Goal: Information Seeking & Learning: Learn about a topic

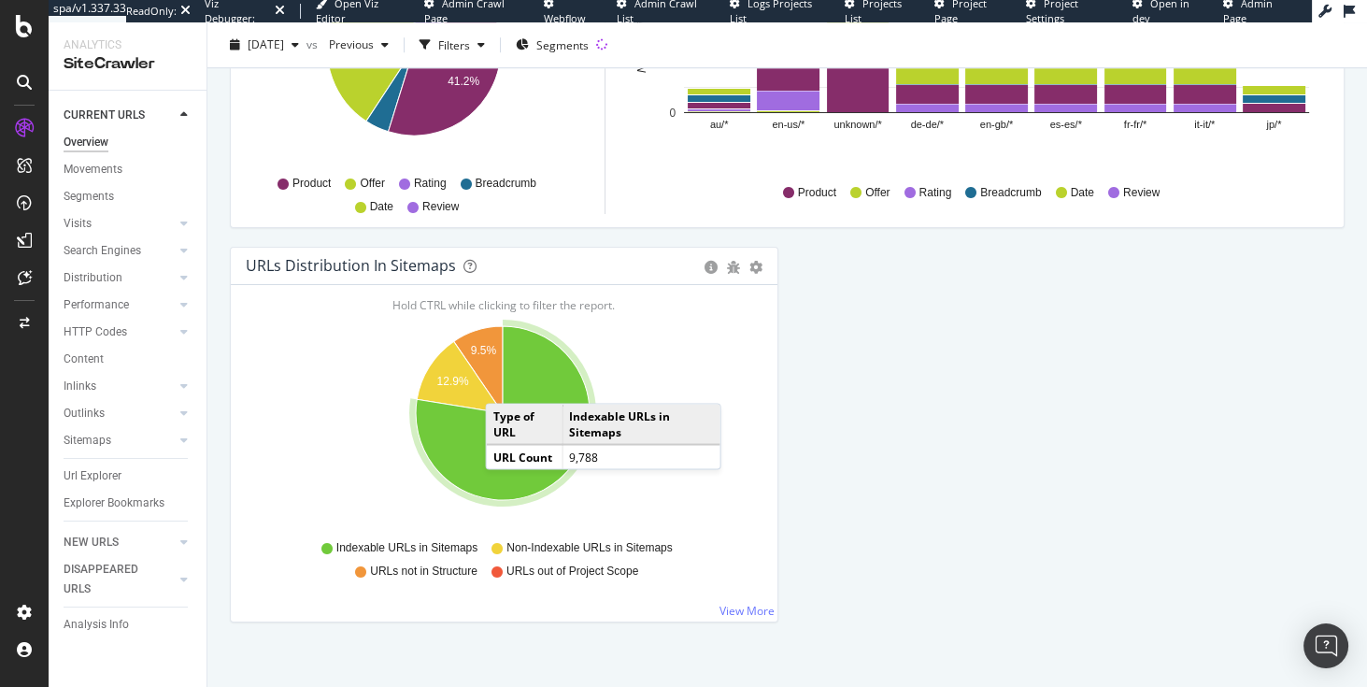
scroll to position [2024, 0]
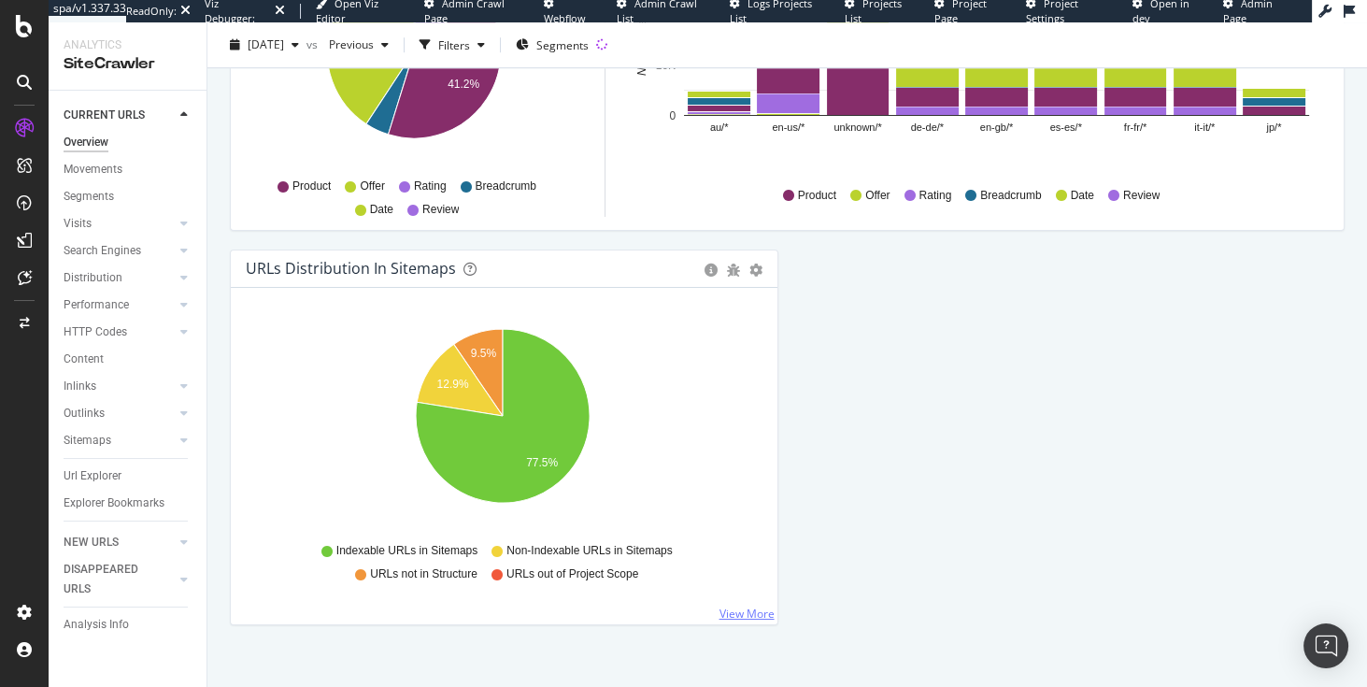
click at [751, 613] on link "View More" at bounding box center [747, 614] width 55 height 16
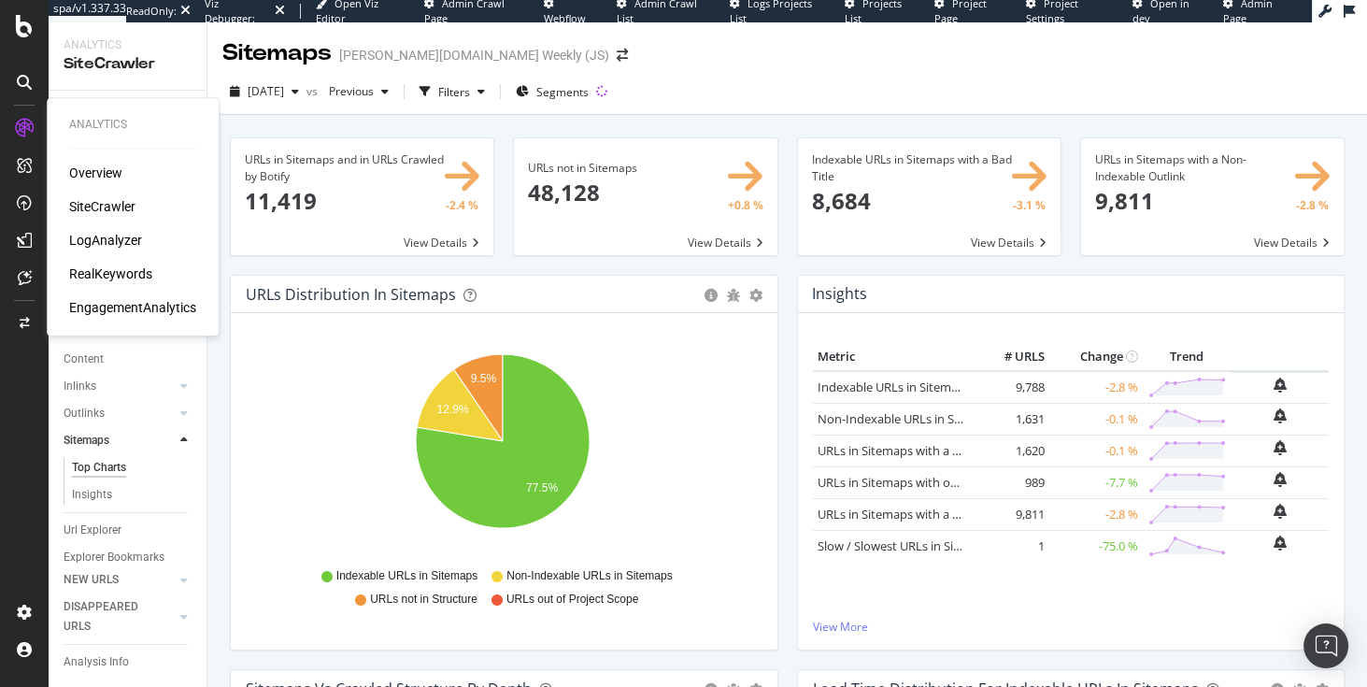
click at [88, 282] on div "RealKeywords" at bounding box center [110, 274] width 83 height 19
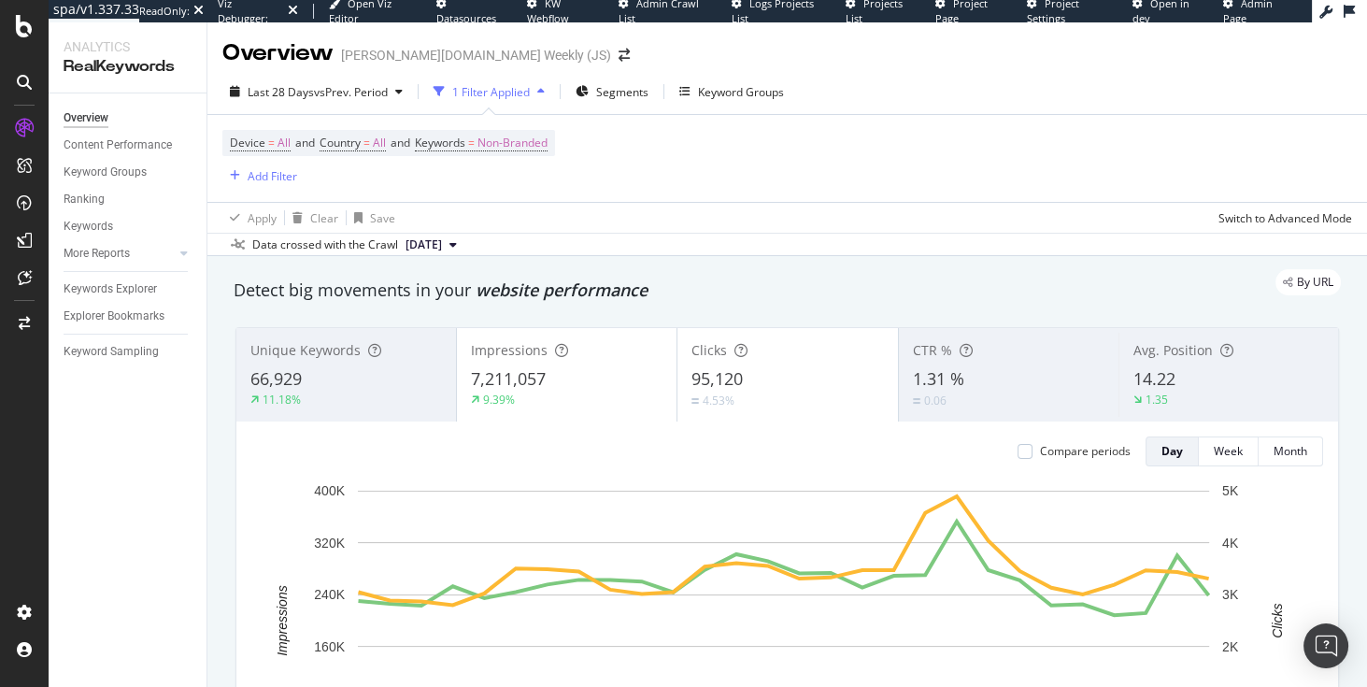
click at [708, 350] on span "Clicks" at bounding box center [710, 350] width 36 height 18
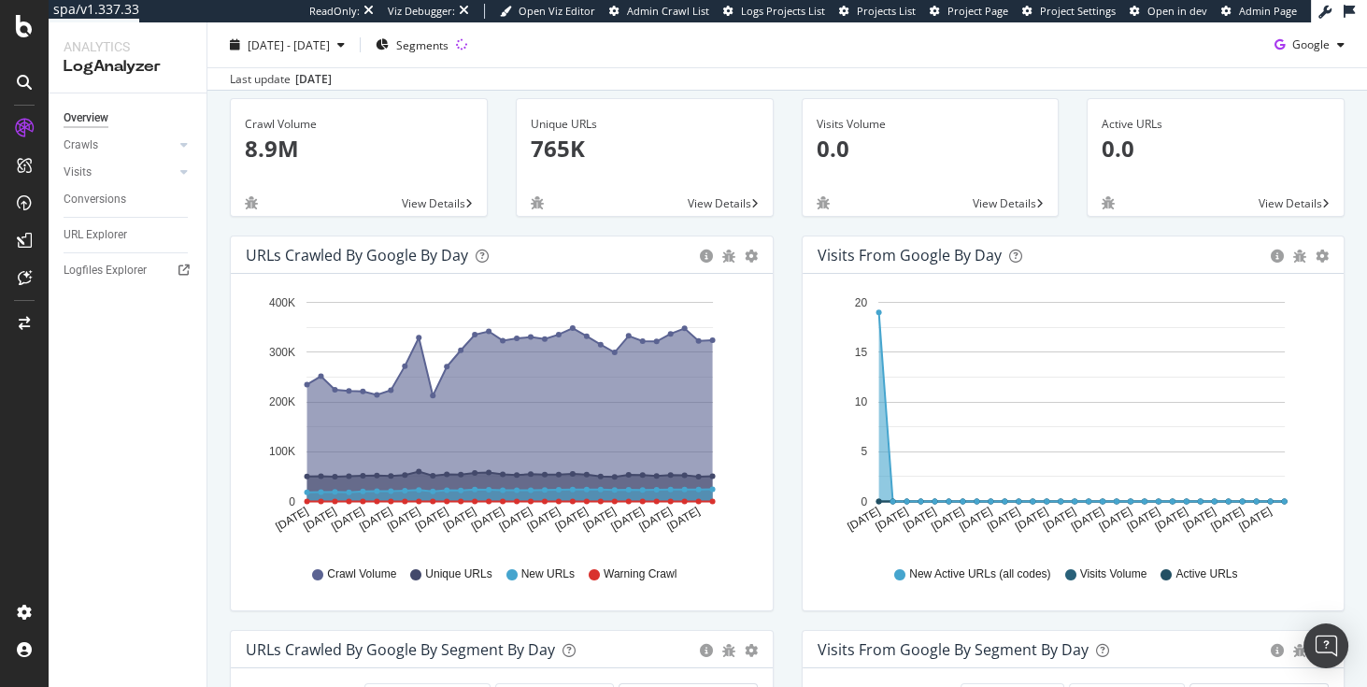
scroll to position [41, 0]
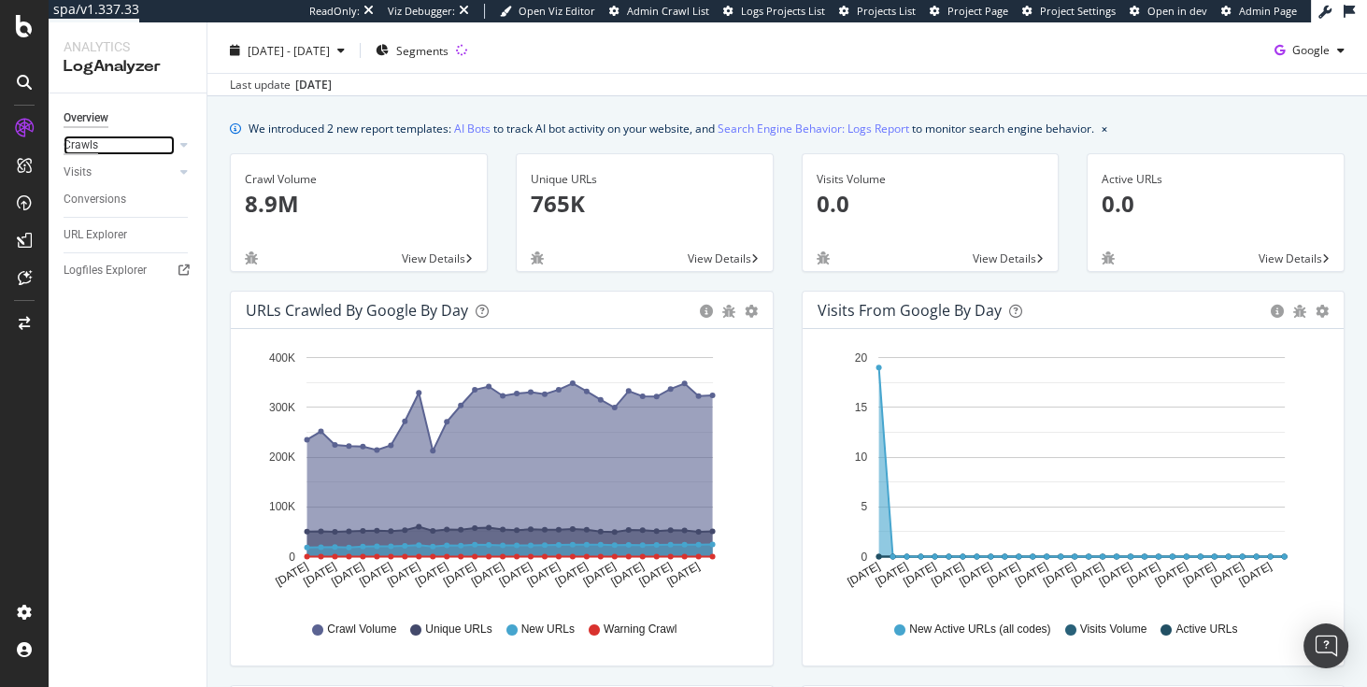
click at [77, 148] on div "Crawls" at bounding box center [81, 146] width 35 height 20
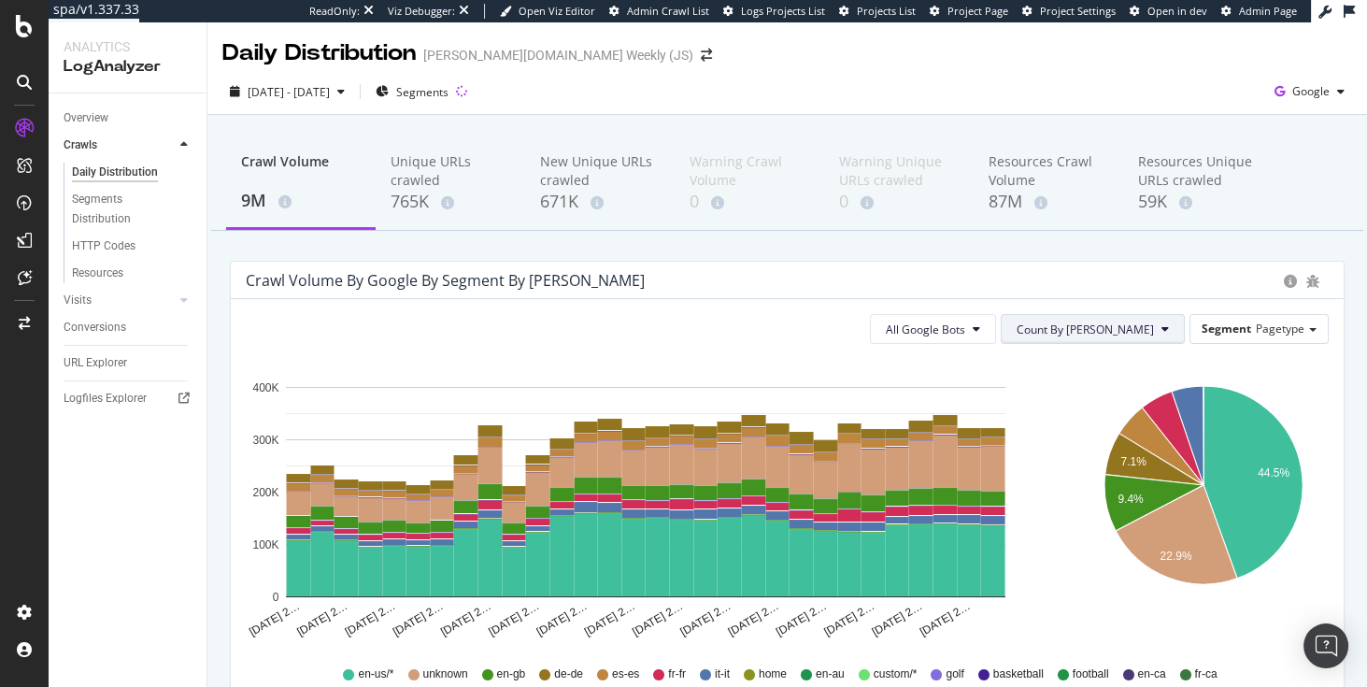
click at [1101, 331] on span "Count By [PERSON_NAME]" at bounding box center [1085, 330] width 137 height 16
click at [1105, 403] on span "Cumulated" at bounding box center [1149, 400] width 141 height 17
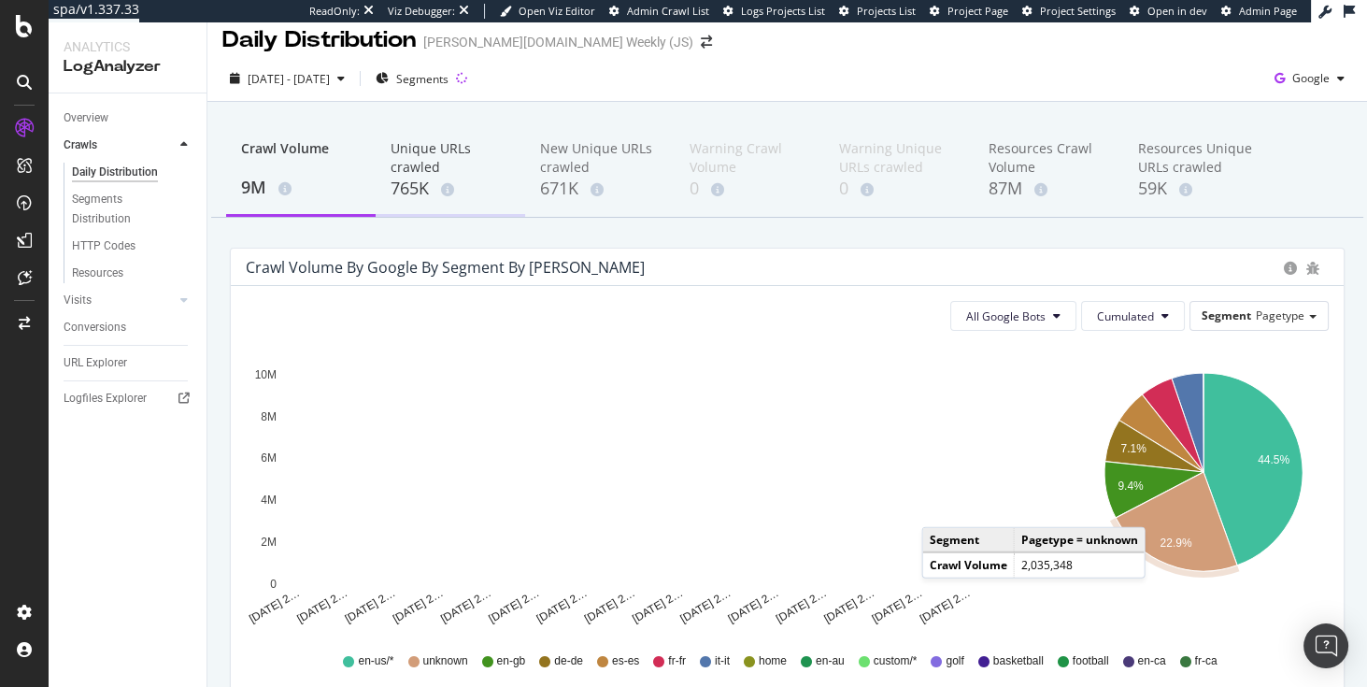
scroll to position [16, 0]
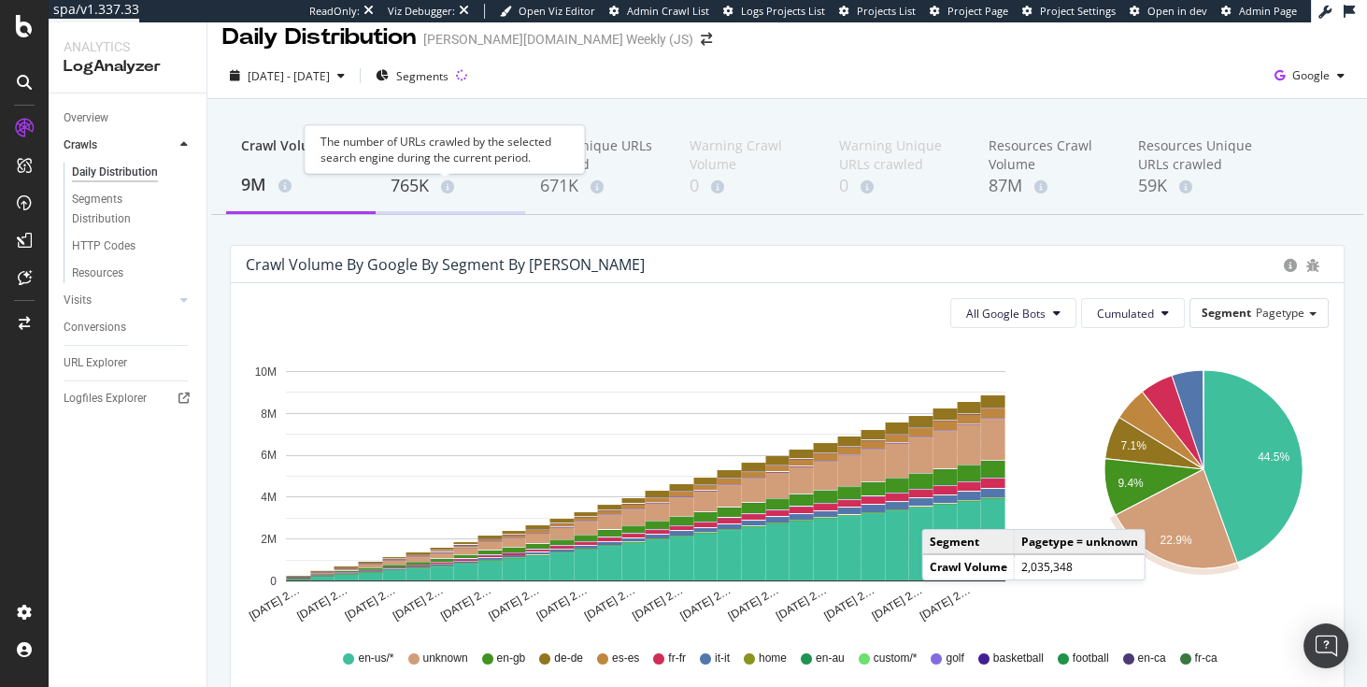
click at [449, 181] on icon at bounding box center [447, 186] width 13 height 13
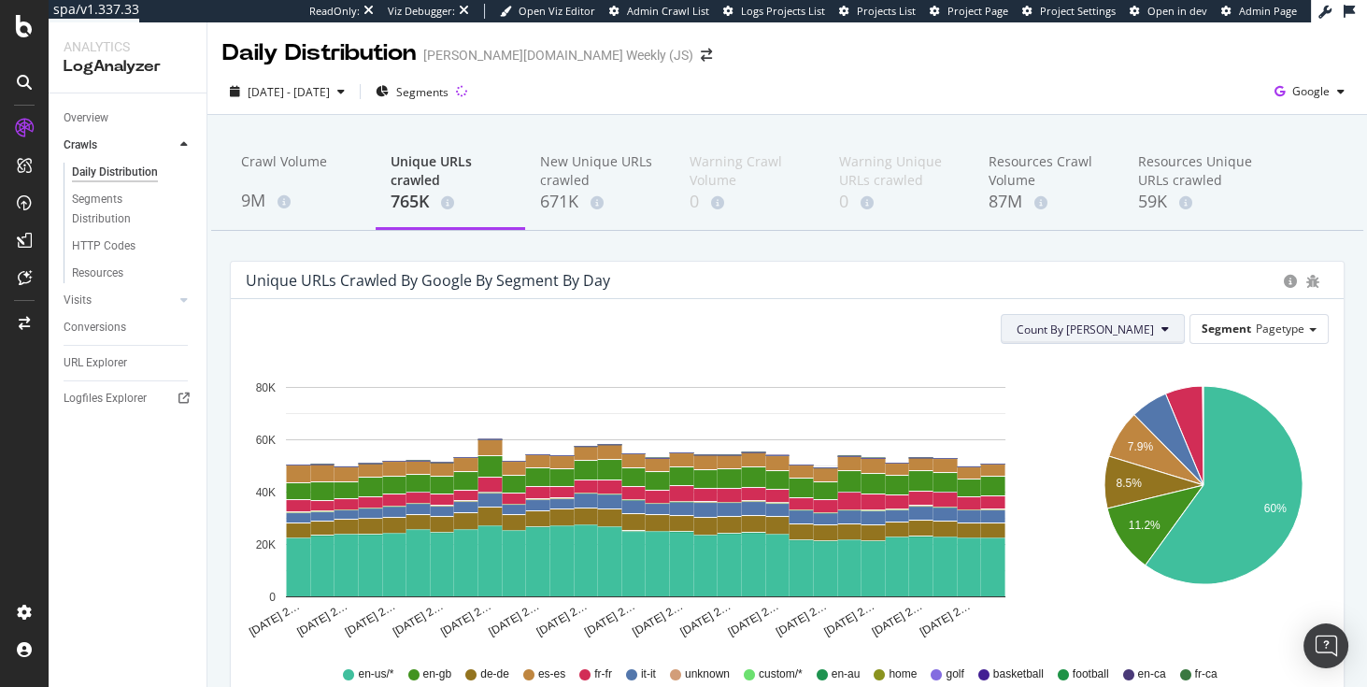
click at [1137, 333] on span "Count By [PERSON_NAME]" at bounding box center [1085, 330] width 137 height 16
click at [1122, 398] on span "Cumulated (all codes)" at bounding box center [1149, 400] width 141 height 17
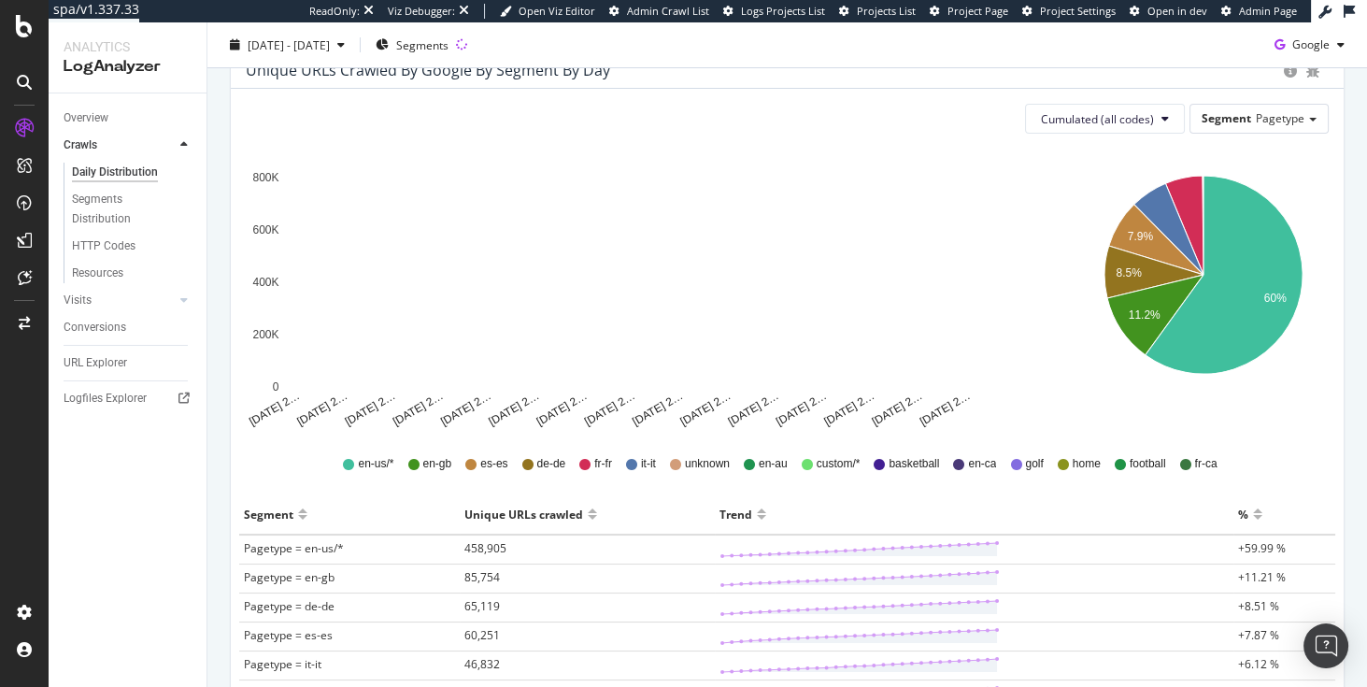
scroll to position [207, 0]
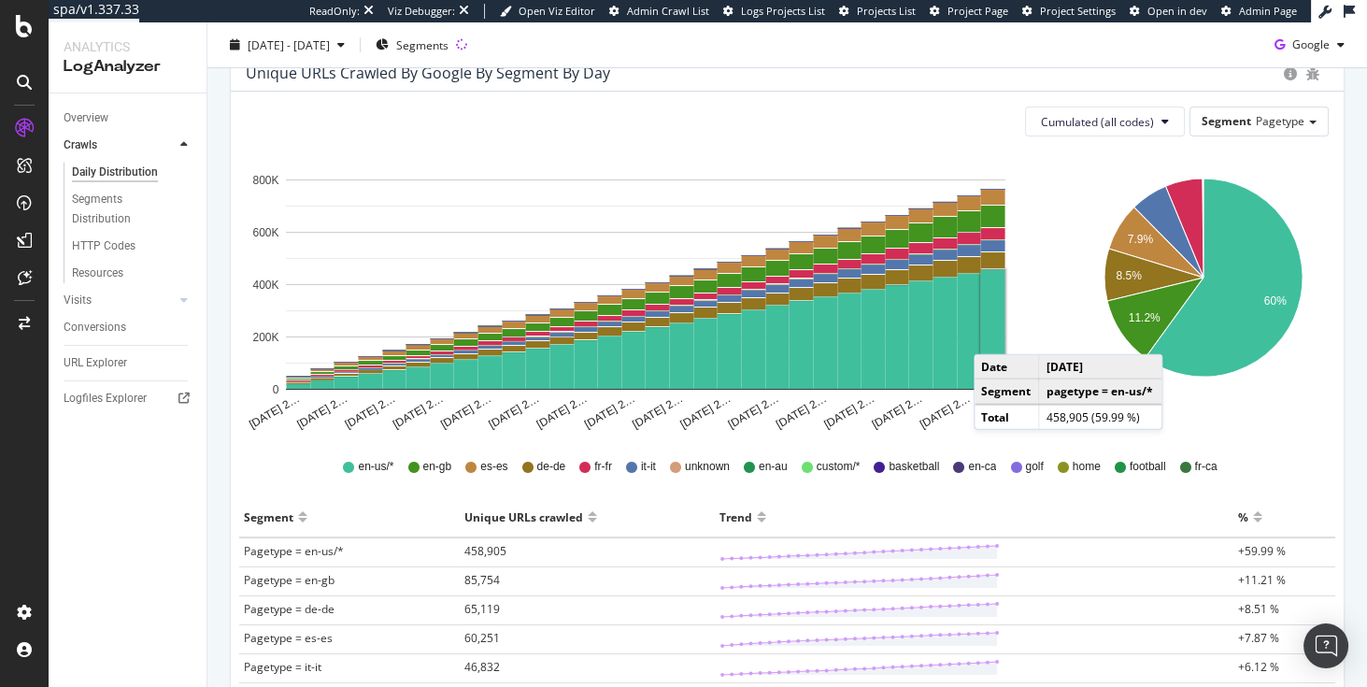
click at [993, 334] on rect "A chart." at bounding box center [993, 329] width 24 height 119
